Goal: Information Seeking & Learning: Understand process/instructions

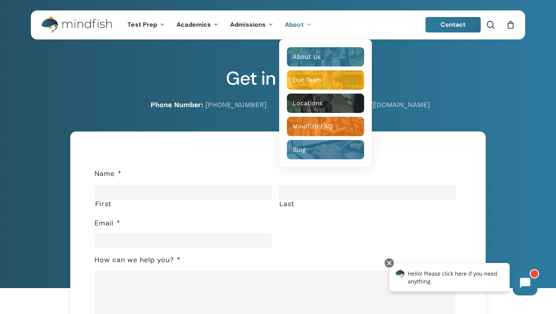
click at [553, 117] on div at bounding box center [278, 287] width 556 height 345
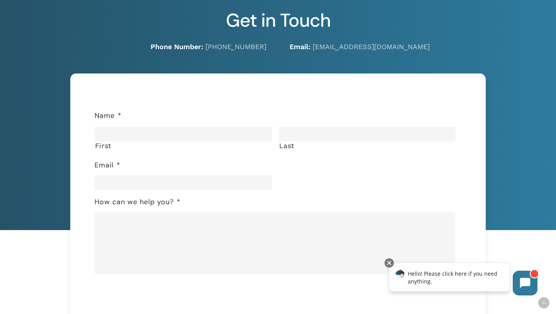
scroll to position [414, 0]
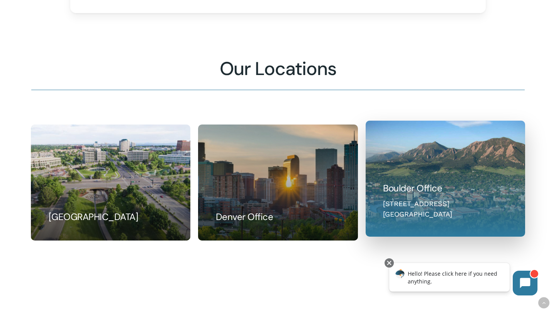
click at [470, 137] on link at bounding box center [445, 178] width 159 height 115
click at [433, 193] on link at bounding box center [445, 178] width 159 height 115
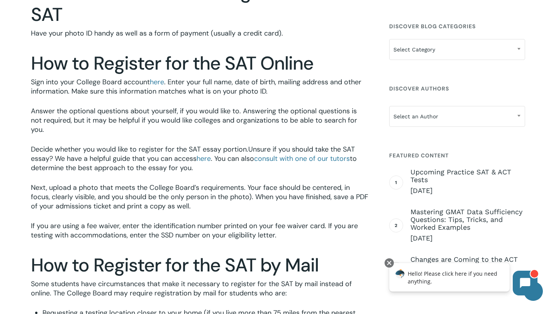
scroll to position [698, 0]
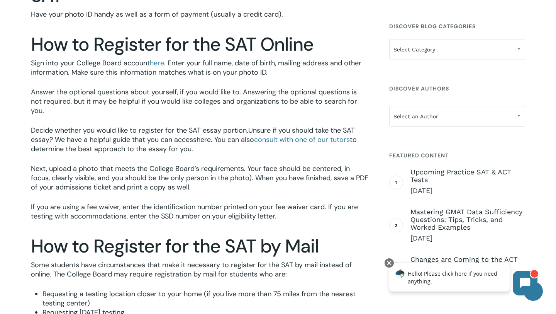
scroll to position [707, 0]
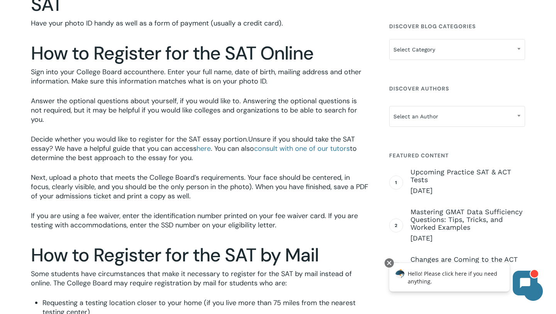
click at [159, 73] on link "here" at bounding box center [157, 71] width 14 height 9
